Goal: Find specific page/section: Find specific page/section

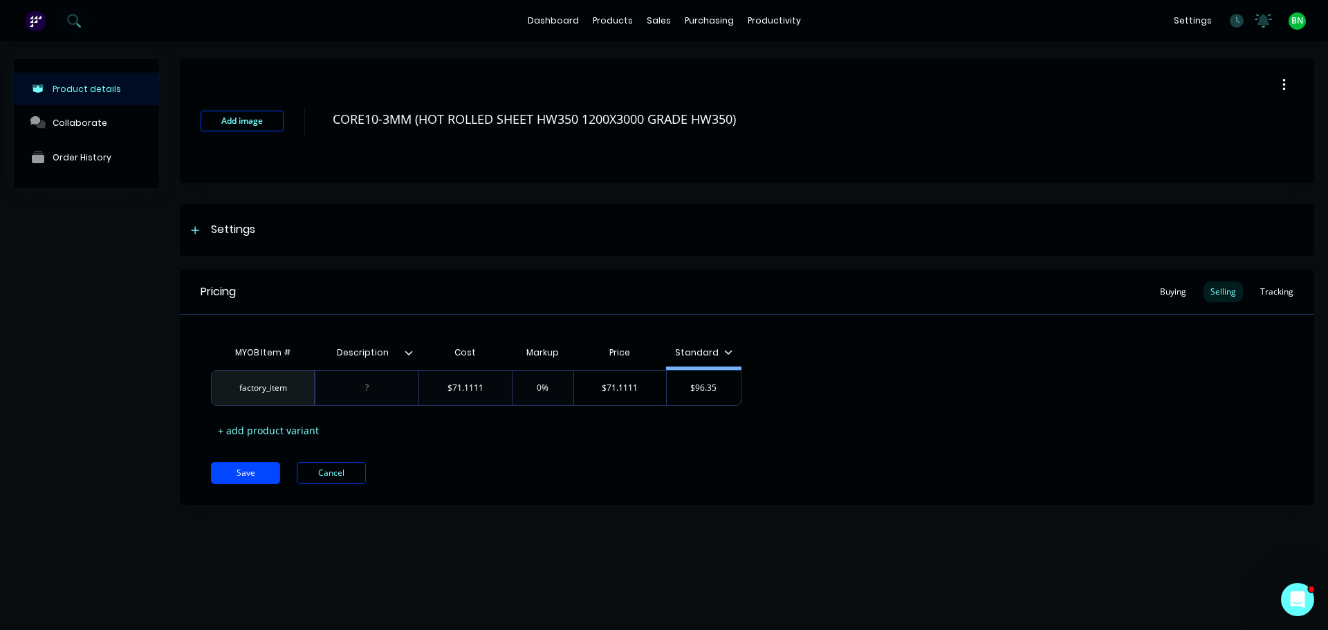
click at [869, 547] on div "Product details Collaborate Order History Add image CORE10-3MM (HOT ROLLED SHEE…" at bounding box center [664, 321] width 1328 height 561
click at [633, 60] on div "Product Catalogue" at bounding box center [674, 66] width 86 height 12
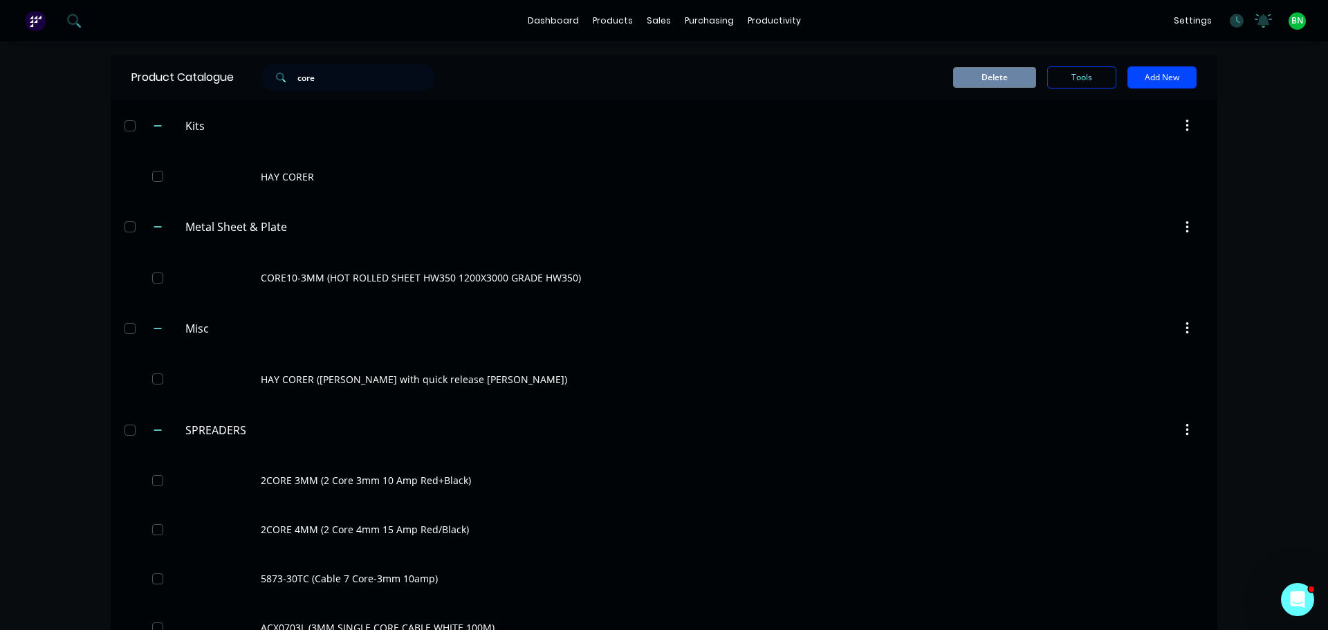
drag, startPoint x: 332, startPoint y: 77, endPoint x: 270, endPoint y: 66, distance: 62.7
click at [270, 66] on div "core" at bounding box center [347, 78] width 173 height 28
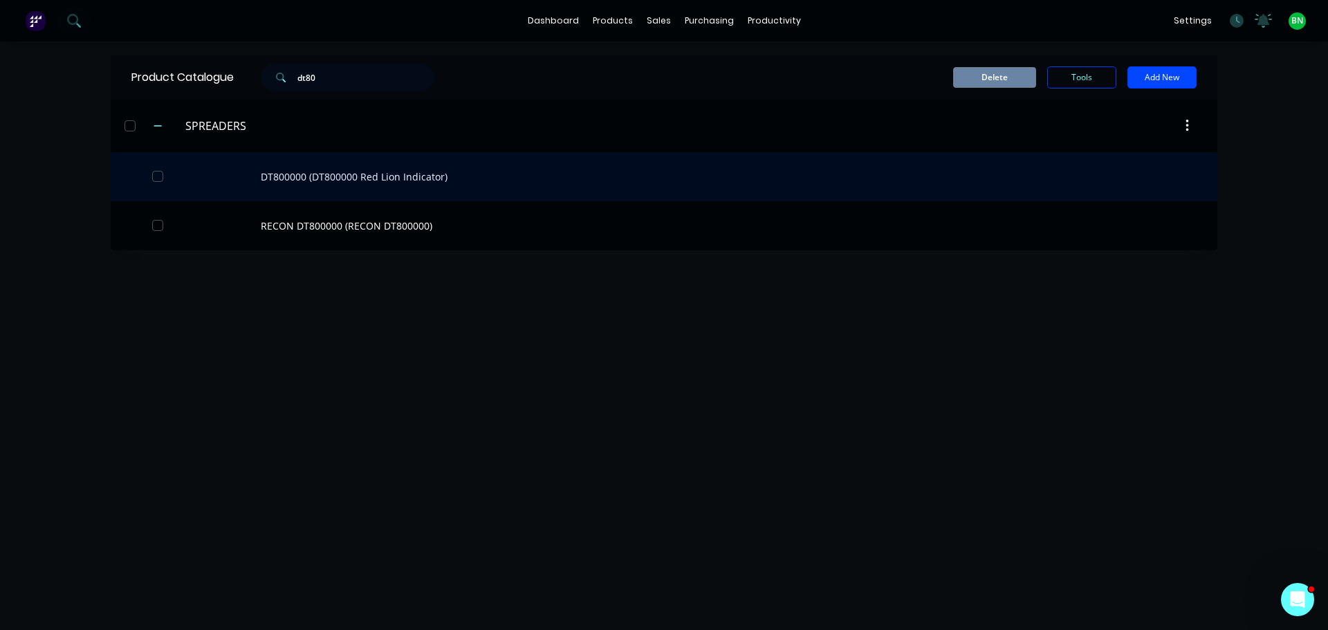
type input "dt80"
click at [335, 177] on div "DT800000 (DT800000 Red Lion Indicator)" at bounding box center [664, 176] width 1106 height 49
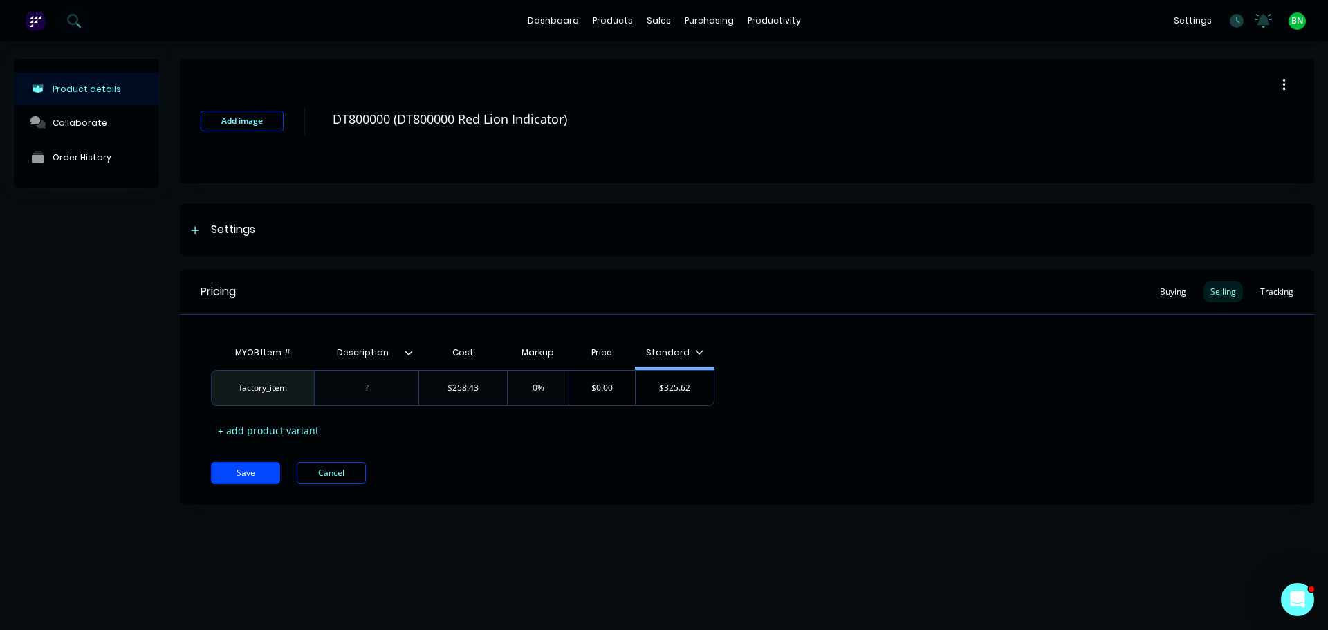
type textarea "x"
click at [558, 447] on div "Pricing Buying Selling Tracking MYOB Item # Description Cost Markup Price Stand…" at bounding box center [747, 387] width 1134 height 235
click at [1097, 568] on div "Product details Collaborate Order History Add image DT800000 (DT800000 Red Lion…" at bounding box center [664, 321] width 1328 height 561
click at [900, 539] on div "Product details Collaborate Order History Add image DT800000 (DT800000 Red Lion…" at bounding box center [664, 321] width 1328 height 561
